Goal: Task Accomplishment & Management: Complete application form

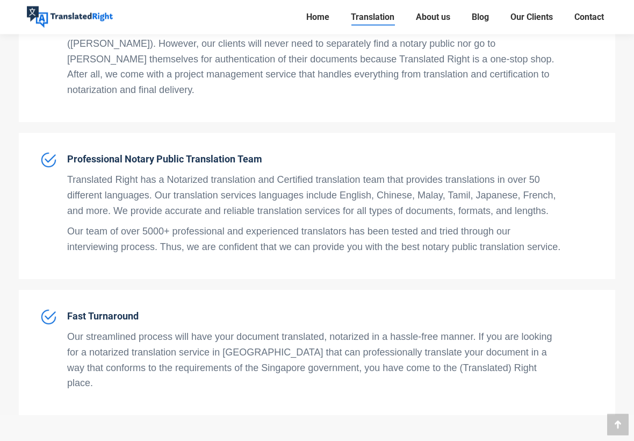
scroll to position [3374, 0]
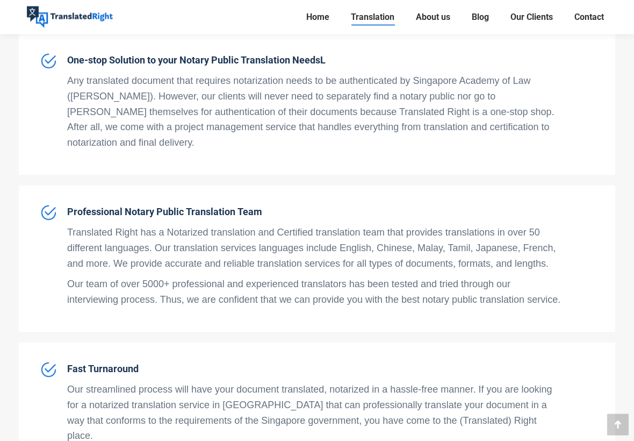
click at [595, 15] on span "Contact" at bounding box center [589, 17] width 30 height 11
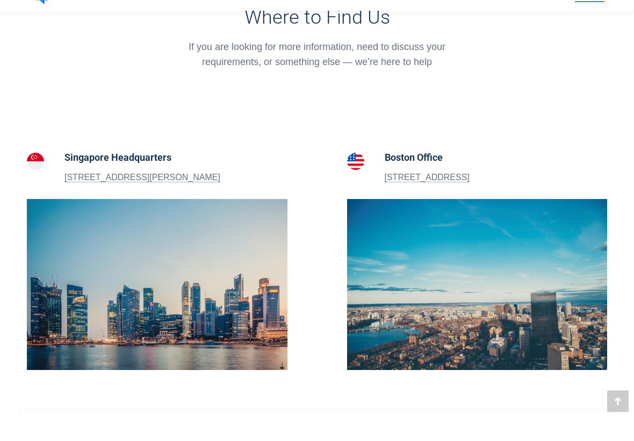
scroll to position [320, 0]
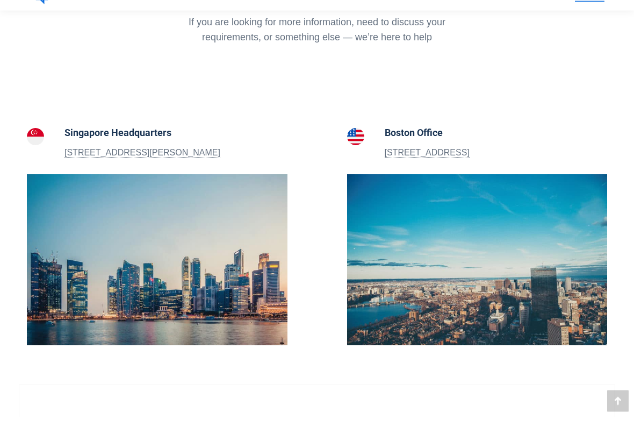
click at [175, 170] on p "5 Peck Hay Road, Singapore 228307" at bounding box center [142, 177] width 156 height 14
click at [206, 258] on img at bounding box center [157, 283] width 261 height 171
click at [161, 289] on img at bounding box center [157, 283] width 261 height 171
click at [141, 269] on img at bounding box center [157, 283] width 261 height 171
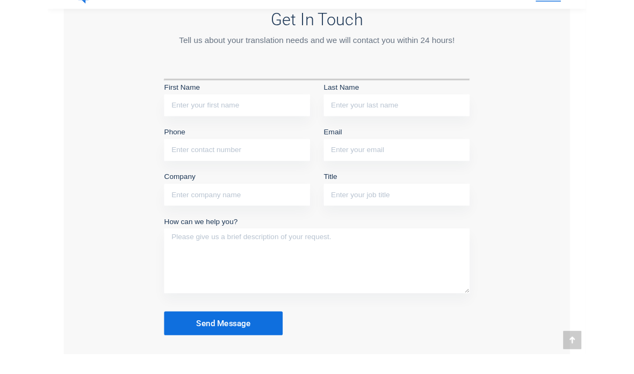
scroll to position [905, 0]
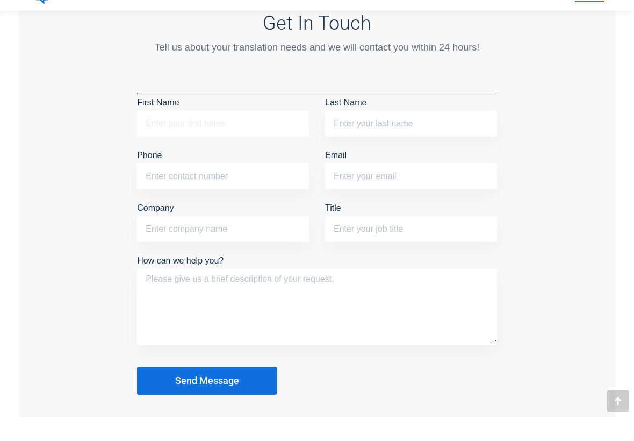
click at [230, 134] on input "First Name" at bounding box center [223, 147] width 172 height 26
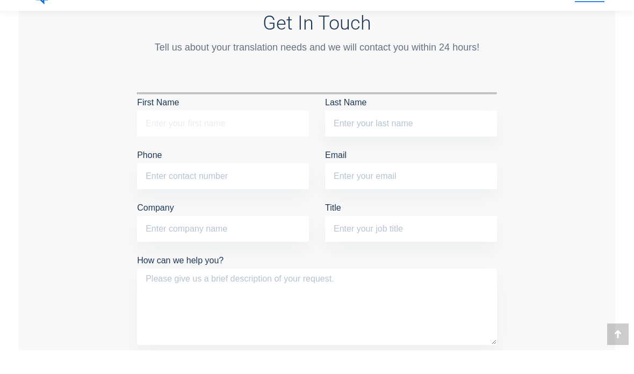
type input "K"
type input "Liu"
click at [385, 134] on input "Last Name" at bounding box center [411, 147] width 172 height 26
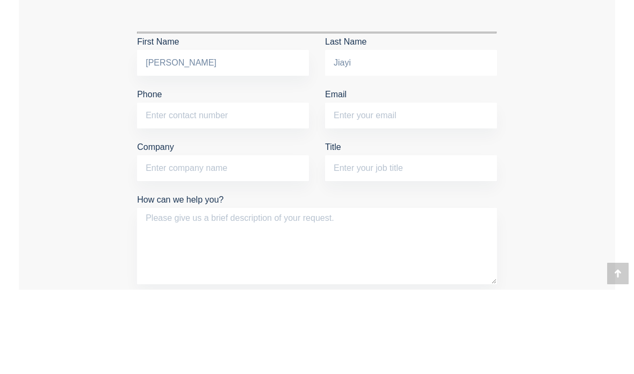
type input "Jiayi"
click at [215, 187] on input "Phone" at bounding box center [223, 200] width 172 height 26
type input "98895959"
click at [388, 187] on input "Email" at bounding box center [411, 200] width 172 height 26
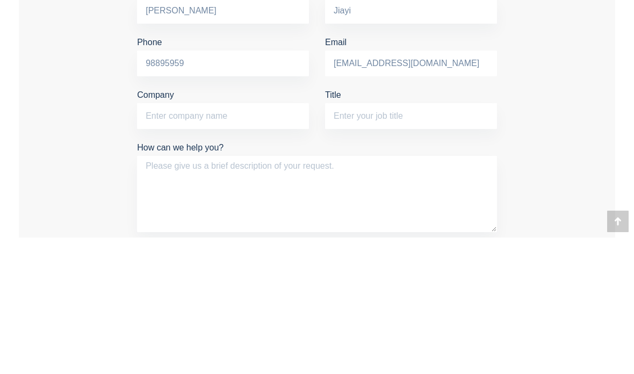
type input "jiayil171@gmail.com"
click at [215, 240] on input "Company" at bounding box center [223, 253] width 172 height 26
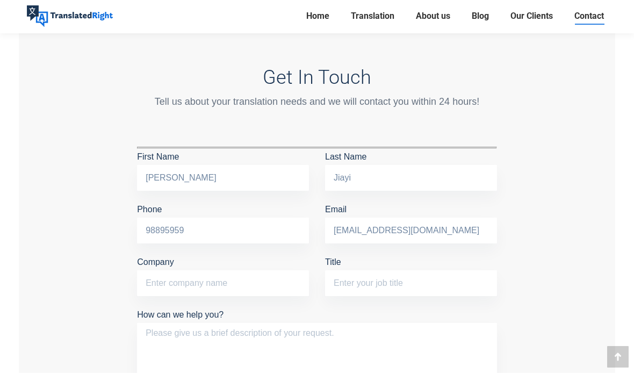
scroll to position [875, 0]
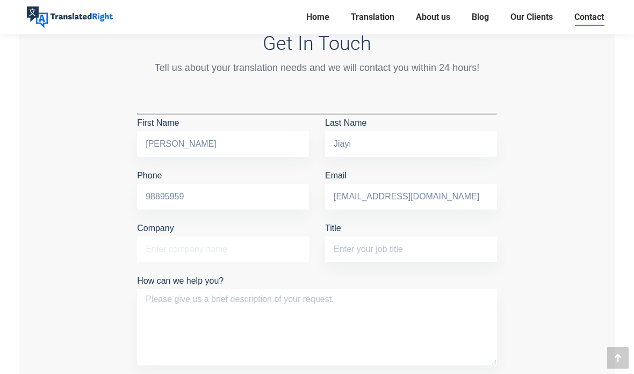
click at [246, 244] on input "Company" at bounding box center [223, 249] width 172 height 26
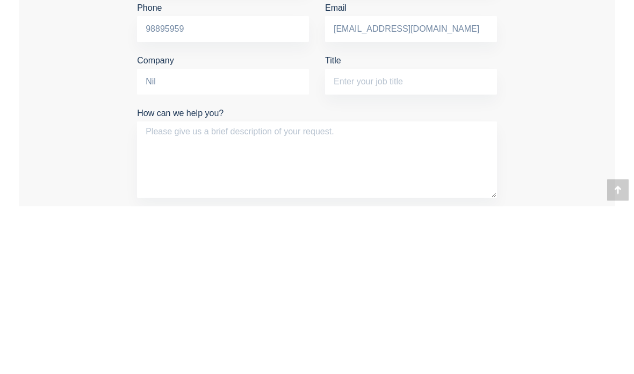
type input "Nil"
click at [390, 237] on input "Title" at bounding box center [411, 250] width 172 height 26
type input "Student"
click at [286, 290] on textarea "How can we help you?" at bounding box center [317, 328] width 360 height 76
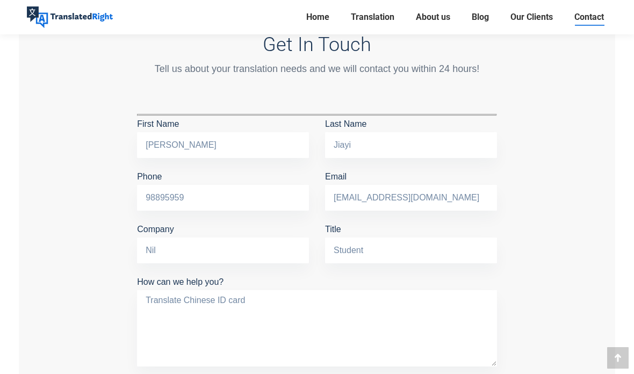
scroll to position [905, 0]
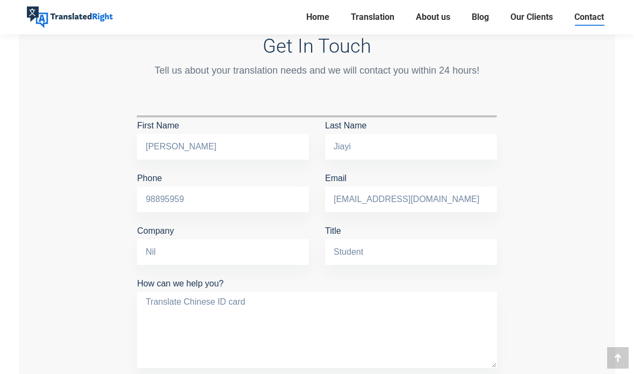
click at [290, 307] on textarea "Translate Chinese ID card" at bounding box center [317, 330] width 360 height 76
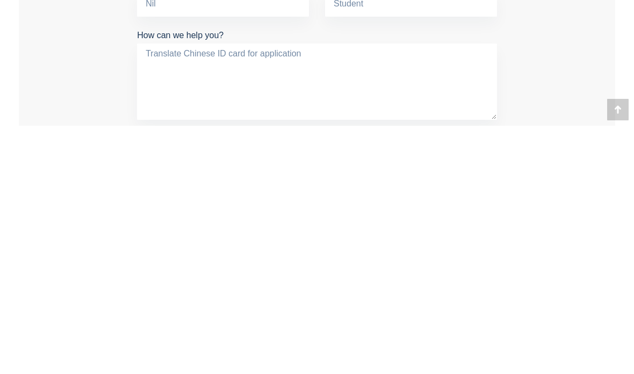
click at [261, 292] on textarea "Translate Chinese ID card for application" at bounding box center [317, 330] width 360 height 76
click at [314, 292] on textarea "Translate Chinese ID card application" at bounding box center [317, 330] width 360 height 76
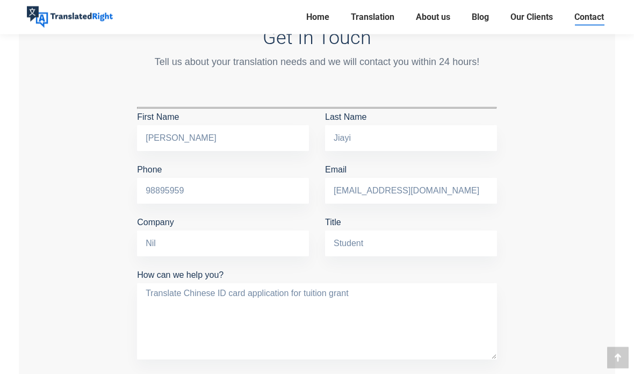
scroll to position [913, 0]
type textarea "Translate Chinese ID card application for tuition grant"
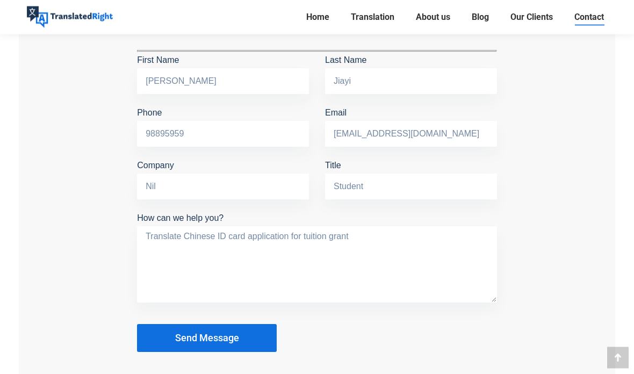
scroll to position [970, 0]
click at [229, 335] on span "Send Message" at bounding box center [207, 338] width 64 height 11
click at [215, 343] on button "Send Message" at bounding box center [207, 339] width 140 height 28
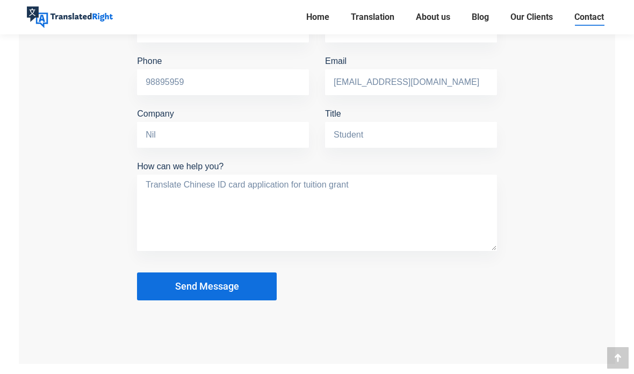
scroll to position [1026, 0]
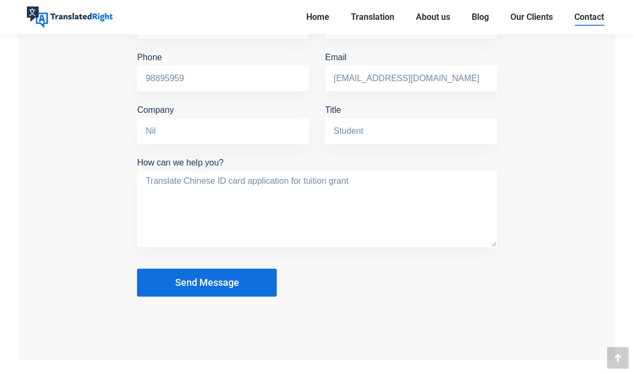
click at [226, 282] on span "Send Message" at bounding box center [207, 282] width 64 height 11
click at [218, 282] on span "Send Message" at bounding box center [207, 282] width 64 height 11
click at [232, 277] on span "Send Message" at bounding box center [207, 282] width 64 height 11
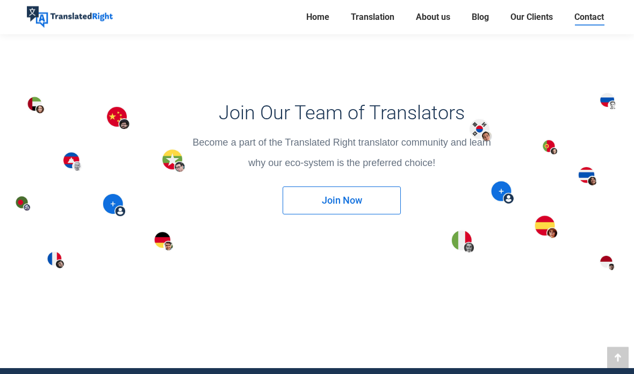
scroll to position [1390, 0]
